Goal: Browse casually: Explore the website without a specific task or goal

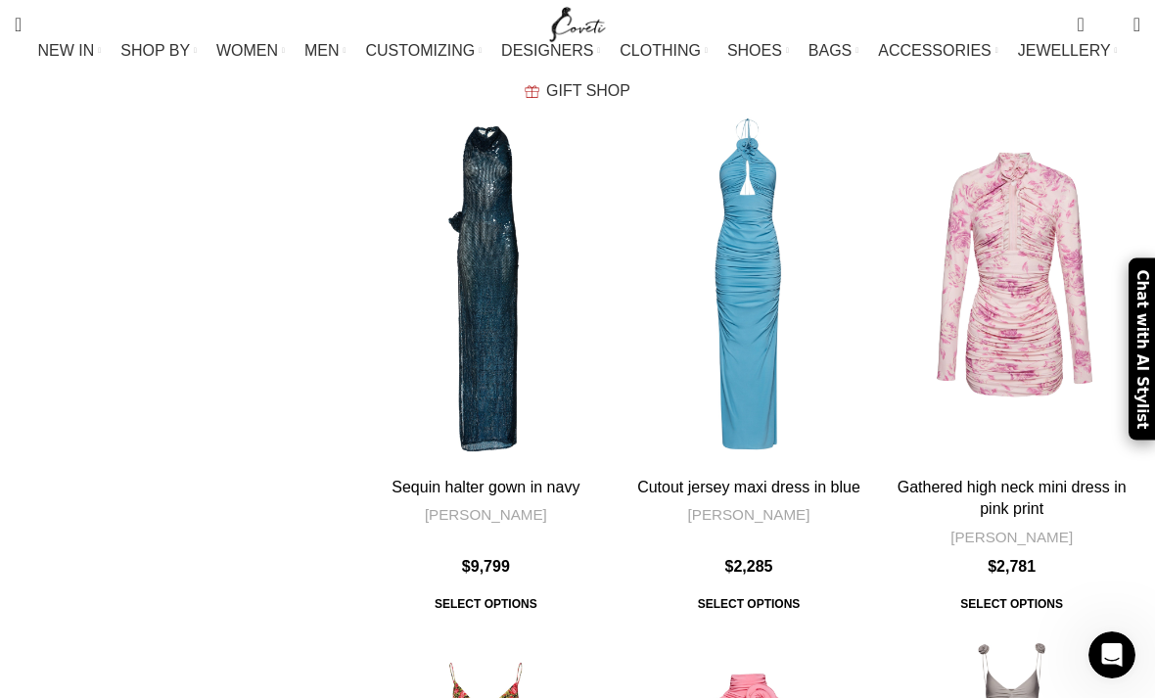
scroll to position [7349, 0]
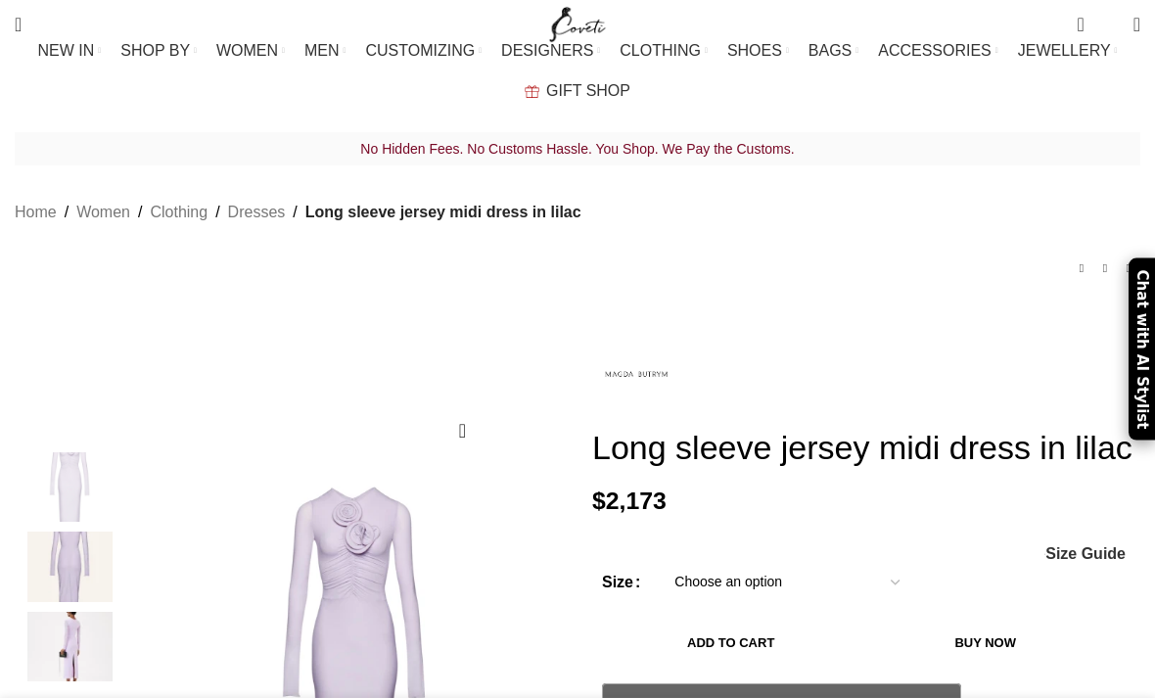
scroll to position [109, 0]
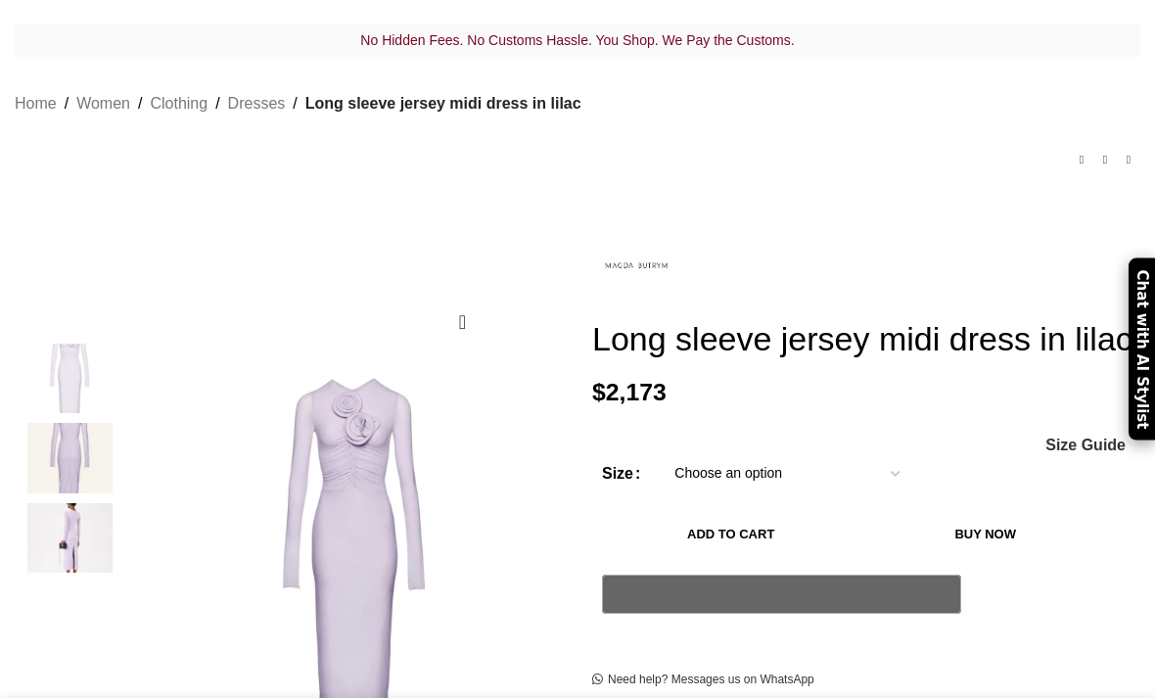
click at [65, 423] on img at bounding box center [69, 458] width 119 height 70
click at [76, 508] on img at bounding box center [69, 538] width 119 height 70
click at [68, 503] on img "3 / 3" at bounding box center [69, 538] width 119 height 70
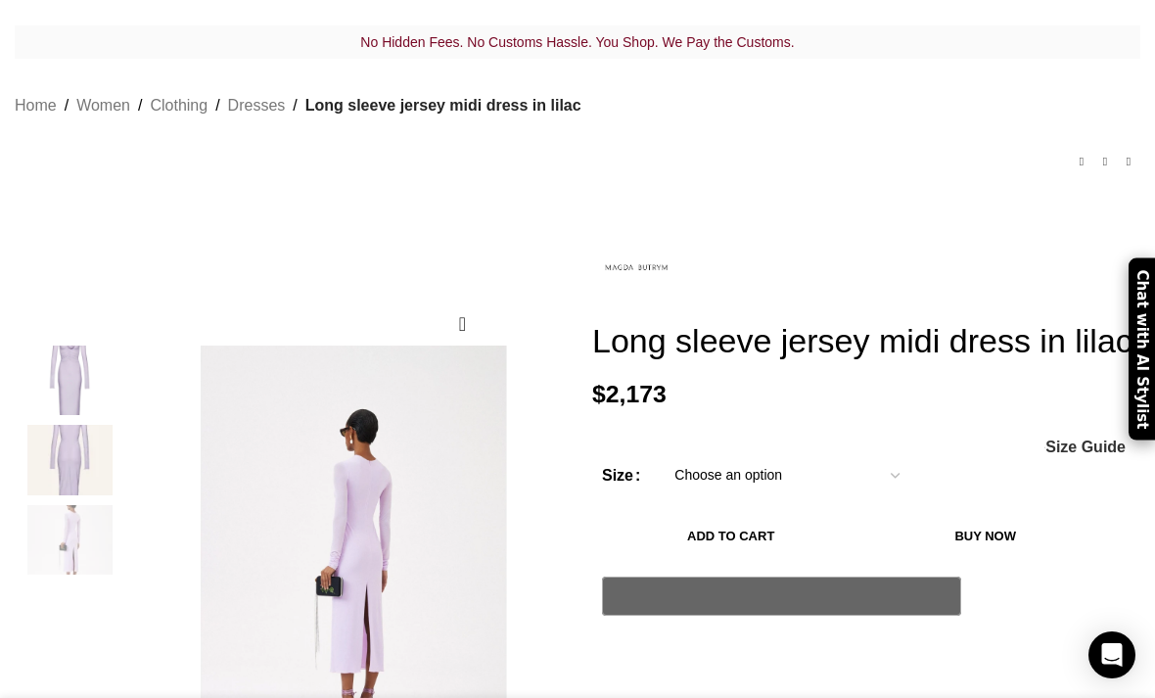
click at [63, 425] on img "2 / 3" at bounding box center [69, 460] width 119 height 70
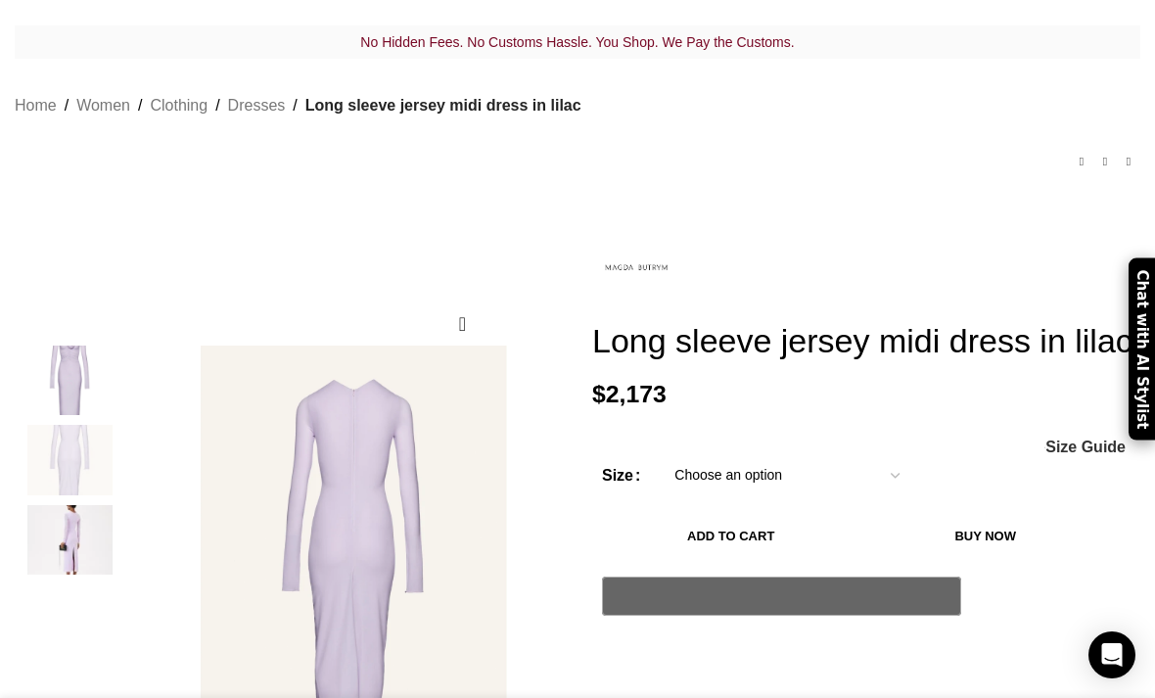
click at [84, 349] on img "1 / 3" at bounding box center [69, 380] width 119 height 70
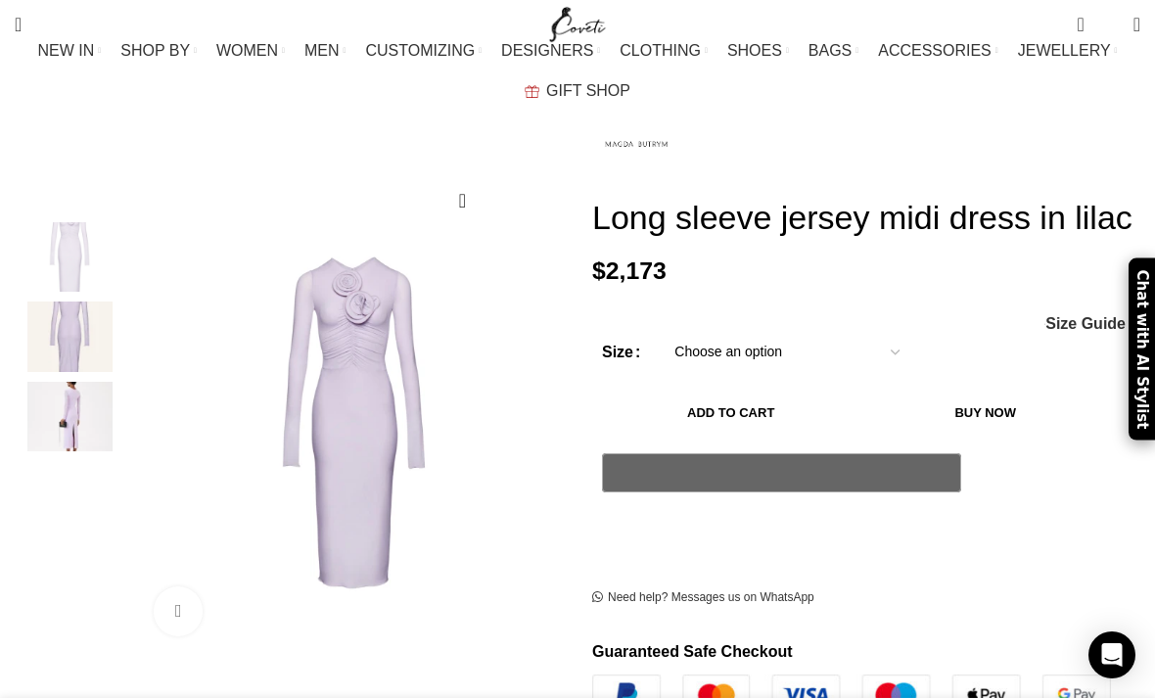
scroll to position [233, 0]
click at [410, 323] on img "1 / 3" at bounding box center [204, 222] width 1790 height 2505
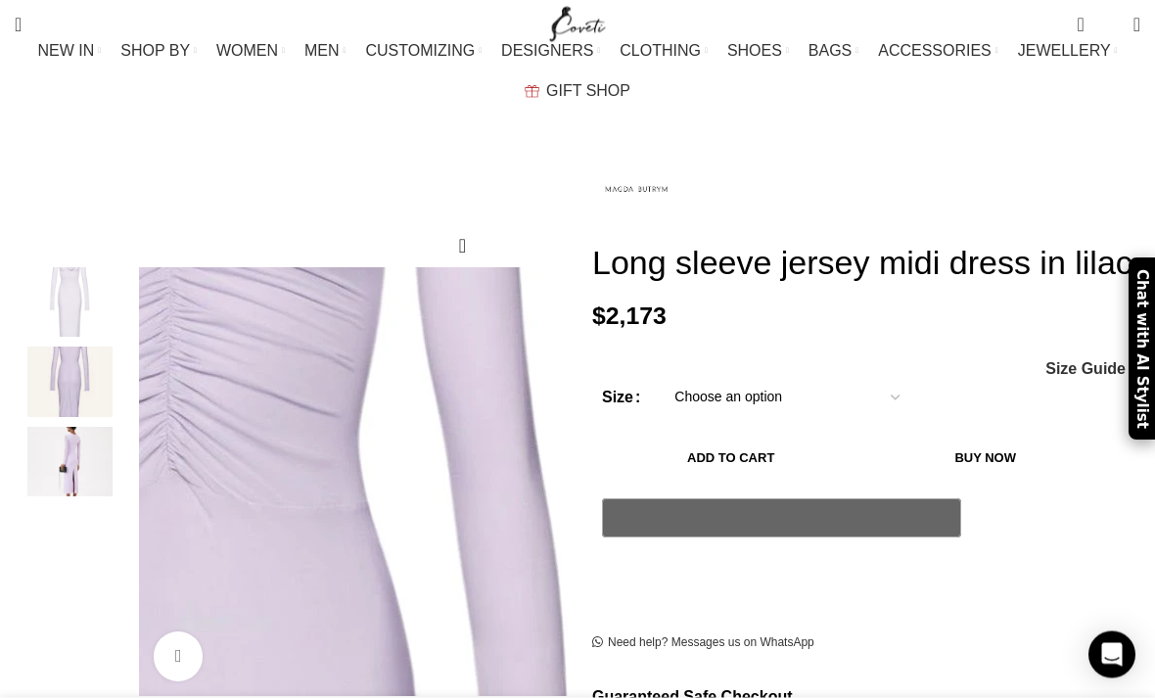
scroll to position [52, 0]
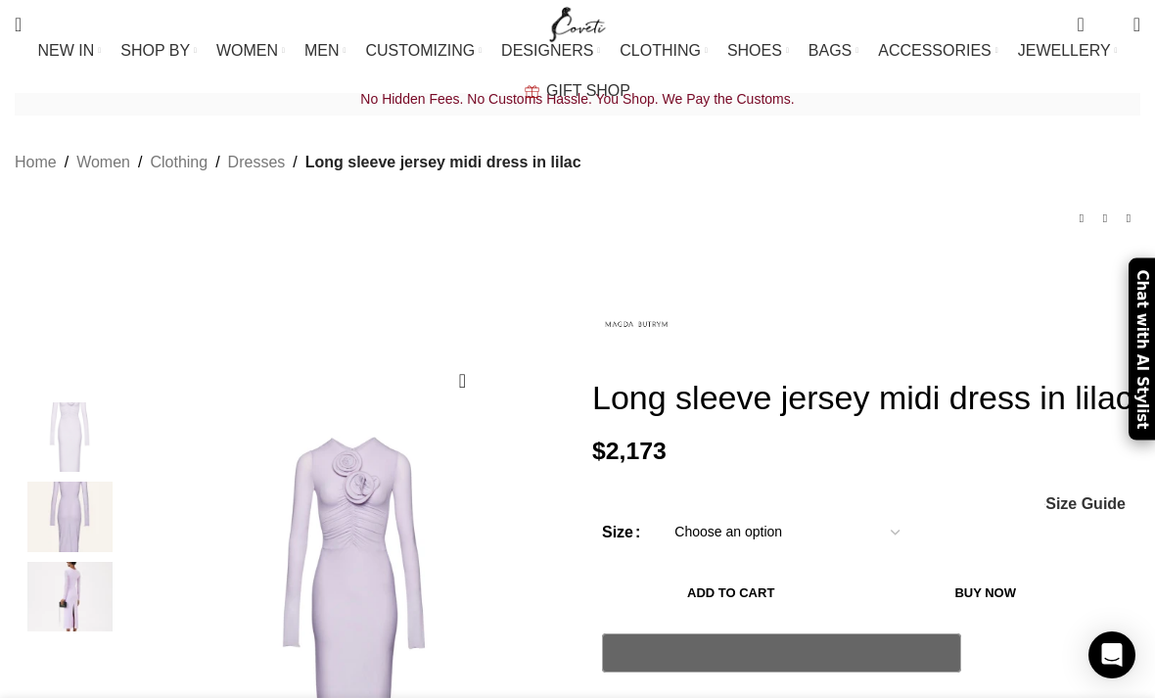
scroll to position [0, 196]
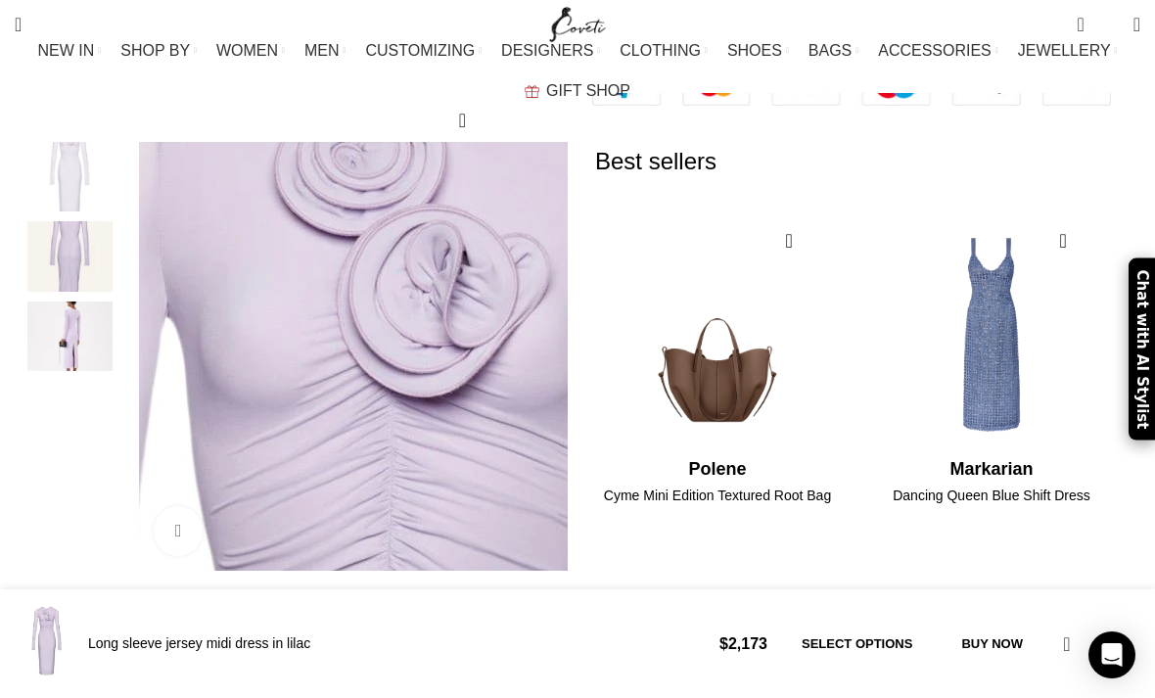
scroll to position [828, 0]
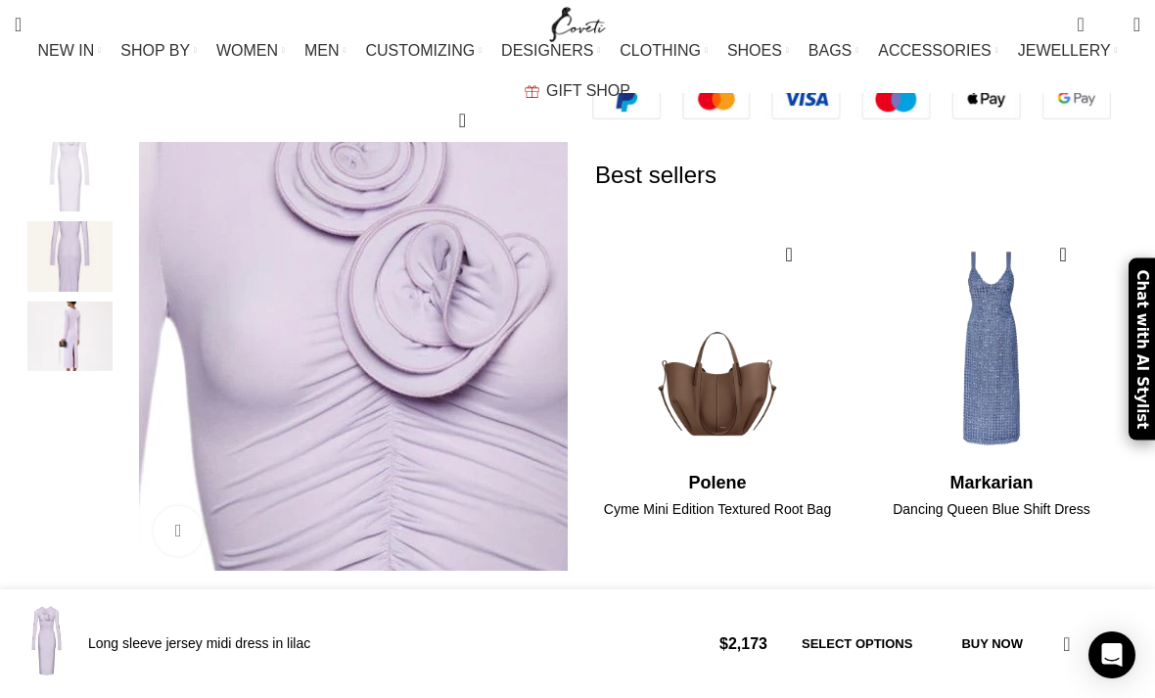
click at [41, 290] on img "2 / 3" at bounding box center [69, 257] width 119 height 70
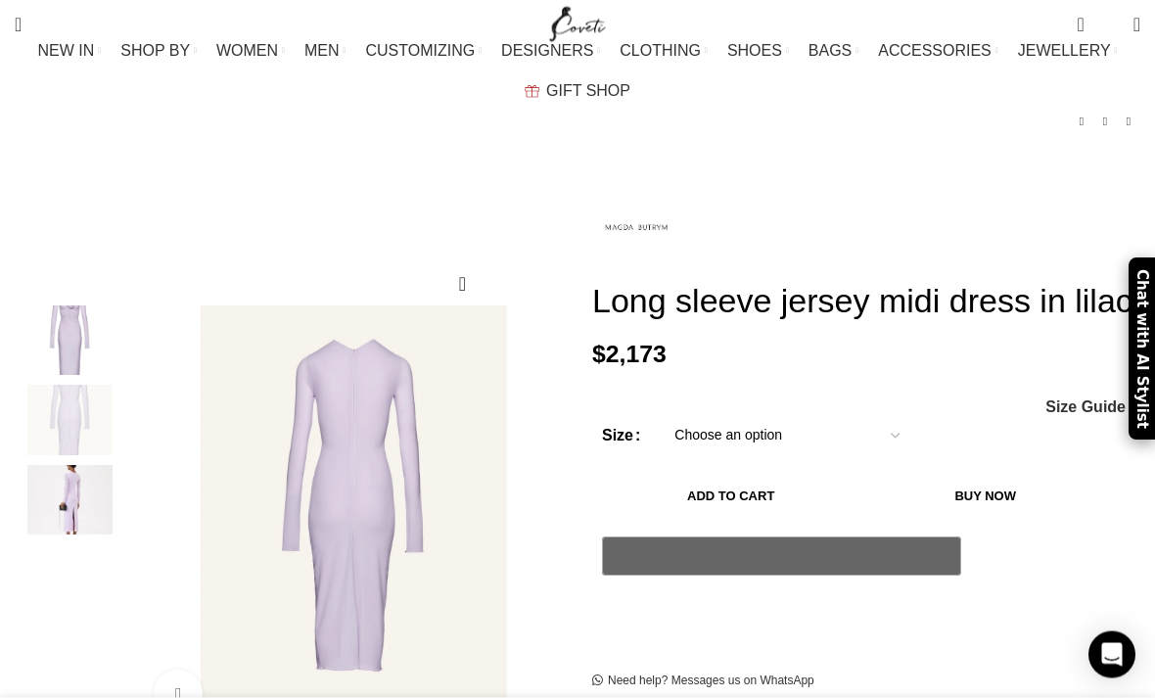
scroll to position [77, 0]
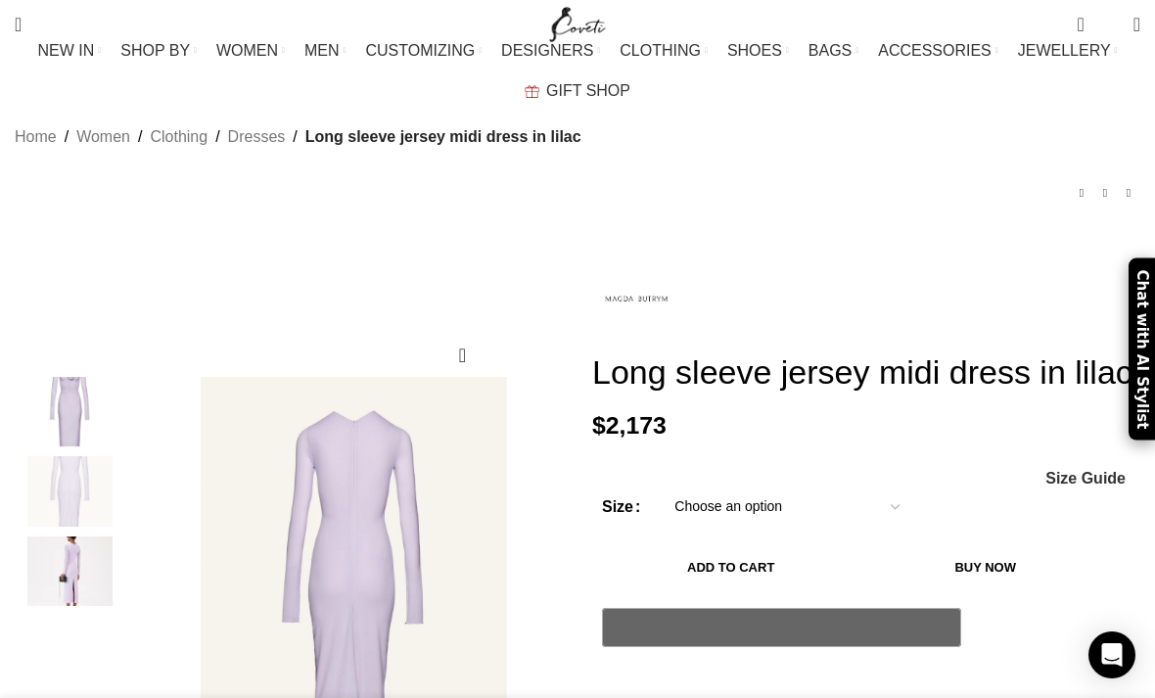
click at [582, 37] on img "Site logo" at bounding box center [578, 24] width 66 height 49
